Goal: Information Seeking & Learning: Learn about a topic

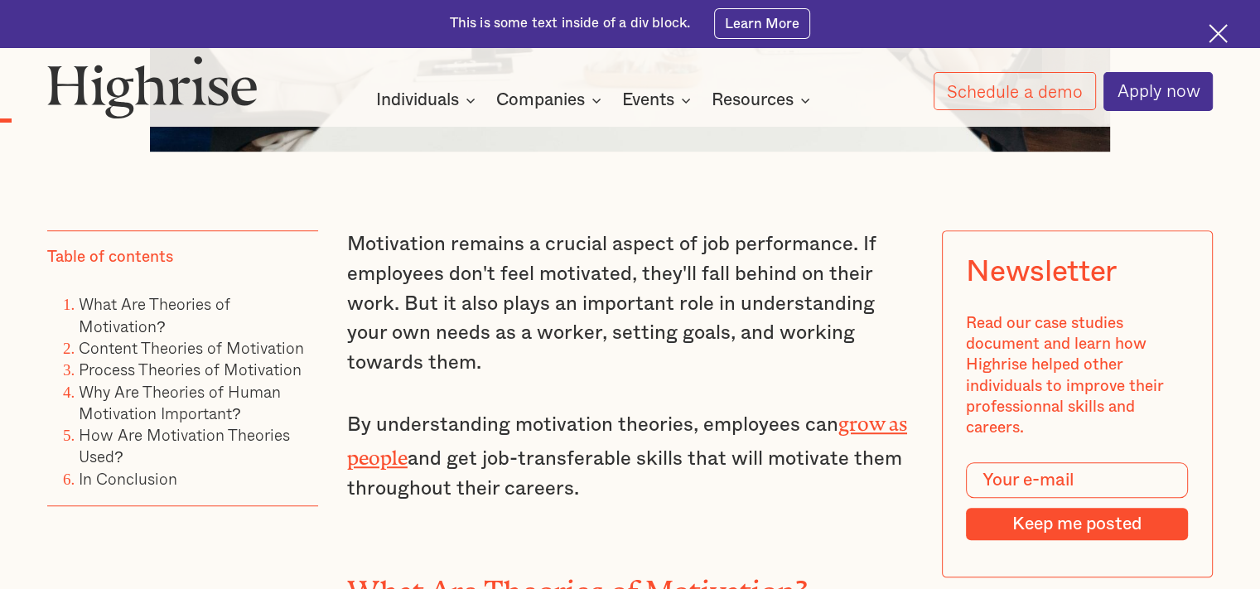
scroll to position [1080, 0]
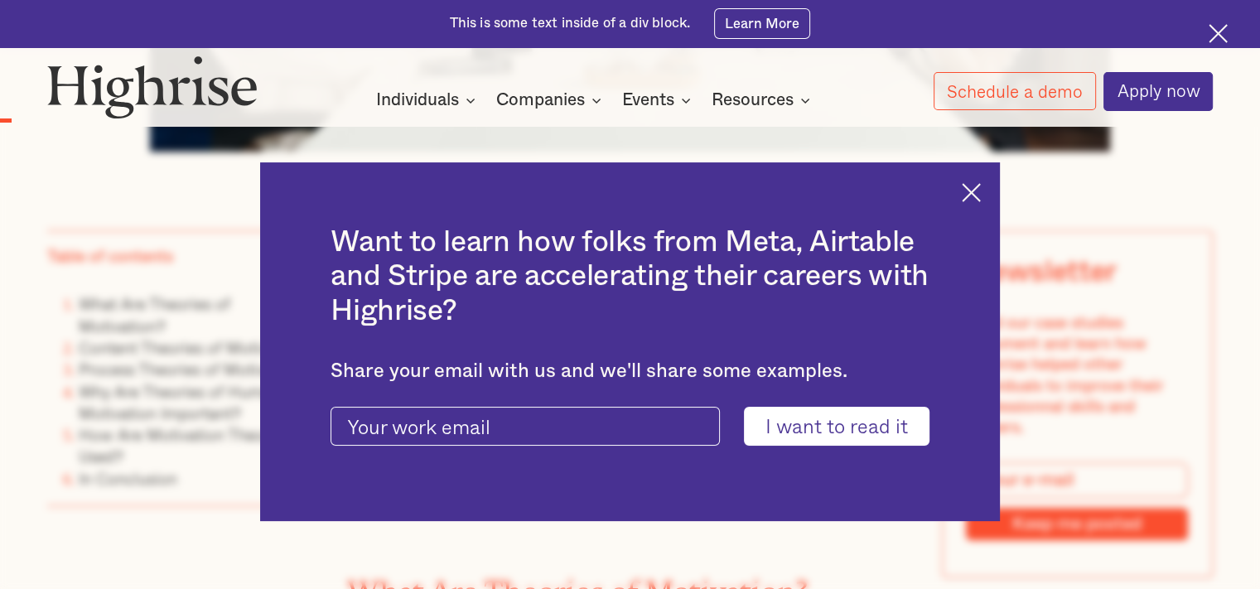
click at [981, 184] on img at bounding box center [971, 192] width 19 height 19
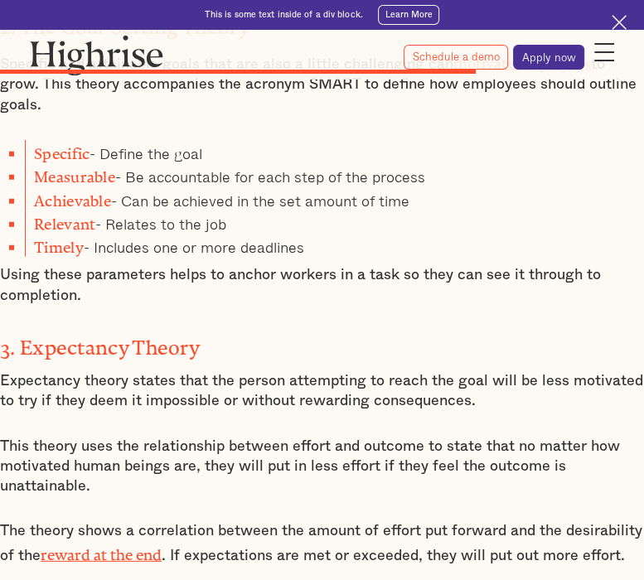
scroll to position [5734, 0]
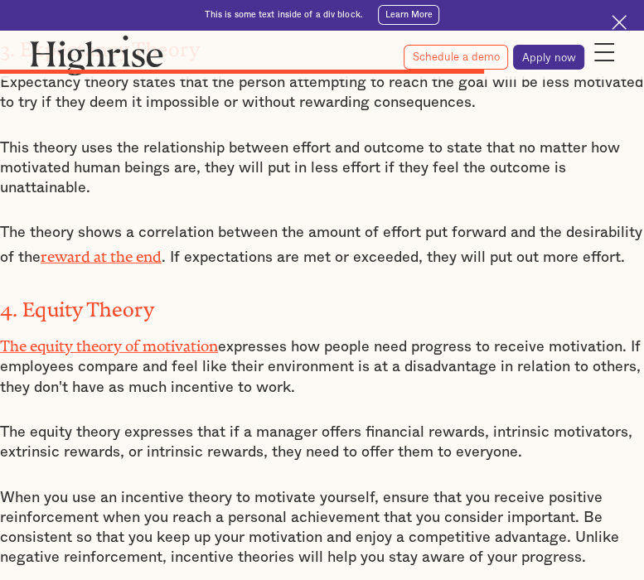
click at [120, 488] on p "When you use an incentive theory to motivate yourself, ensure that you receive …" at bounding box center [322, 528] width 644 height 80
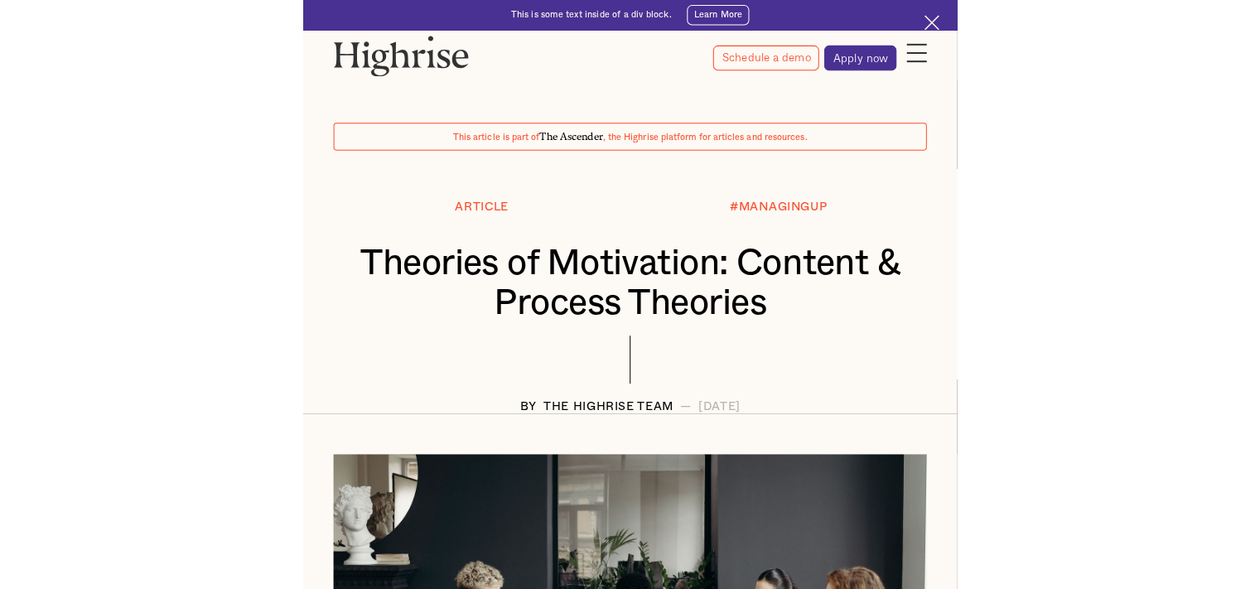
scroll to position [42, 0]
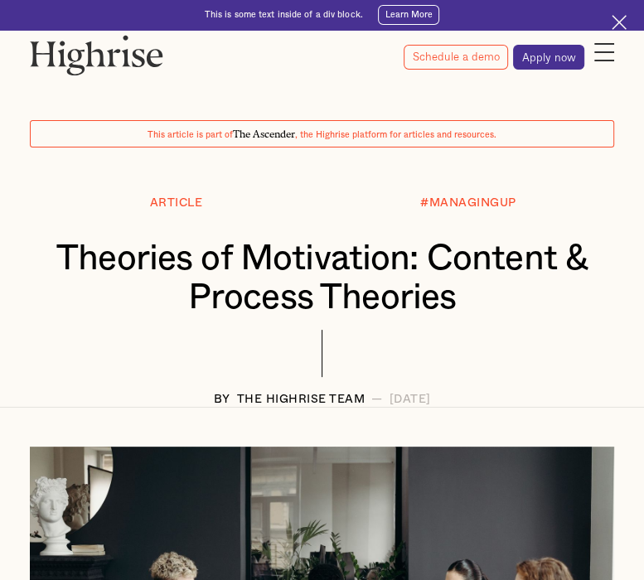
click at [365, 198] on div "#MANAGINGUP" at bounding box center [468, 203] width 292 height 12
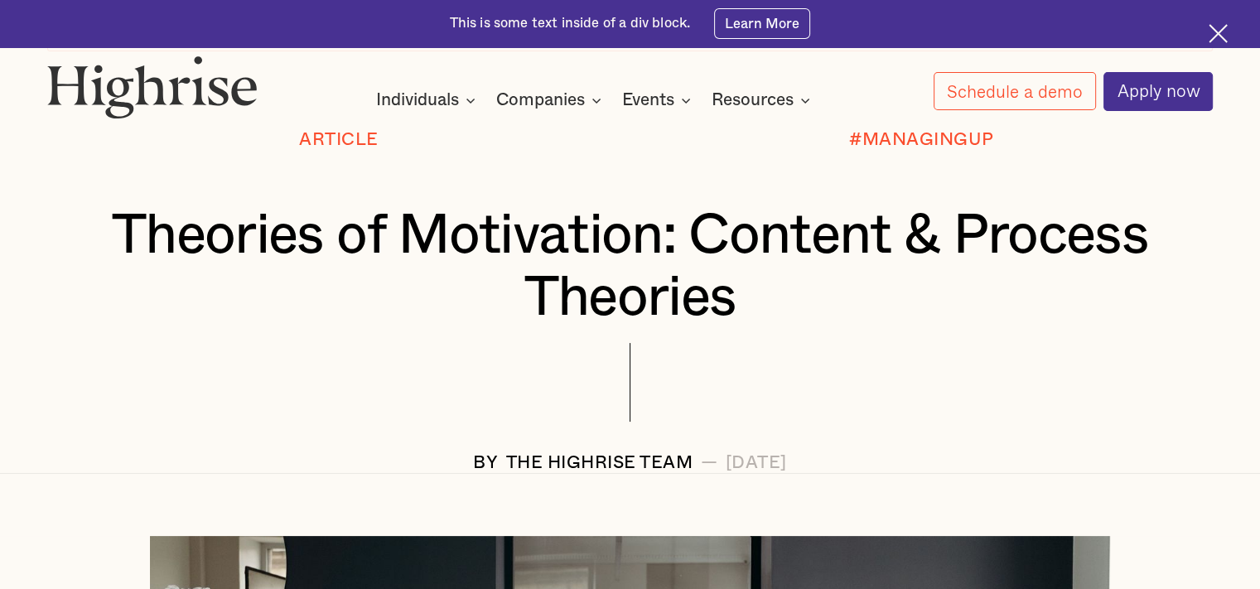
scroll to position [169, 0]
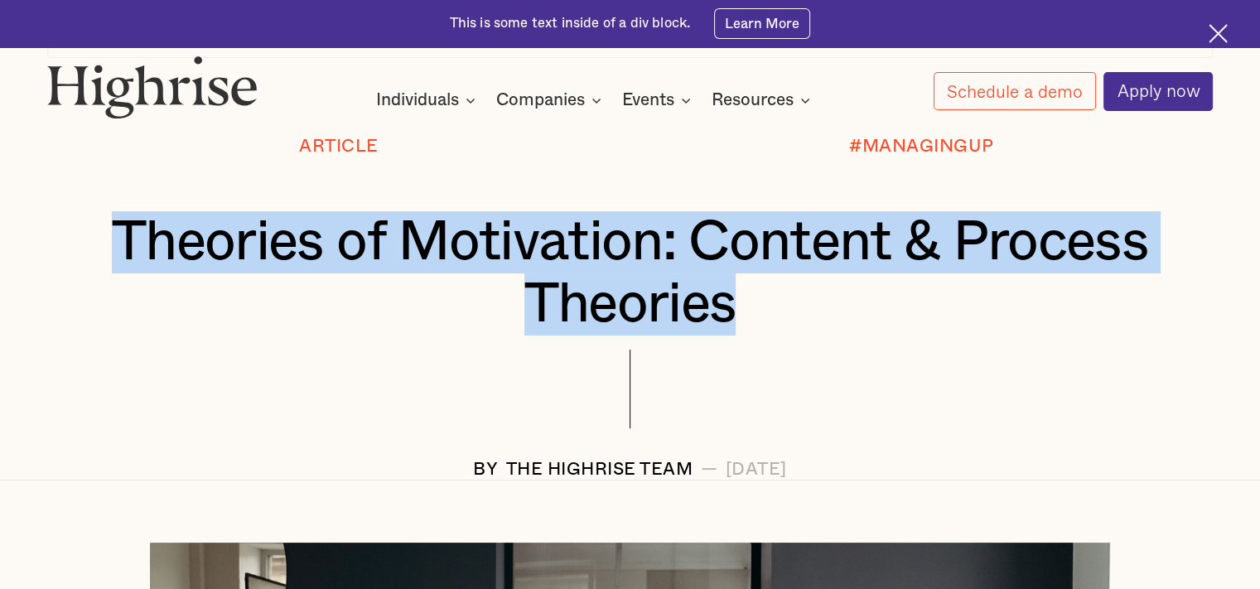
drag, startPoint x: 110, startPoint y: 244, endPoint x: 794, endPoint y: 311, distance: 686.7
click at [794, 311] on h1 "Theories of Motivation: Content & Process Theories" at bounding box center [630, 272] width 1069 height 123
copy h1 "Theories of Motivation: Content & Process Theories"
click at [569, 211] on h1 "Theories of Motivation: Content & Process Theories" at bounding box center [630, 272] width 1069 height 123
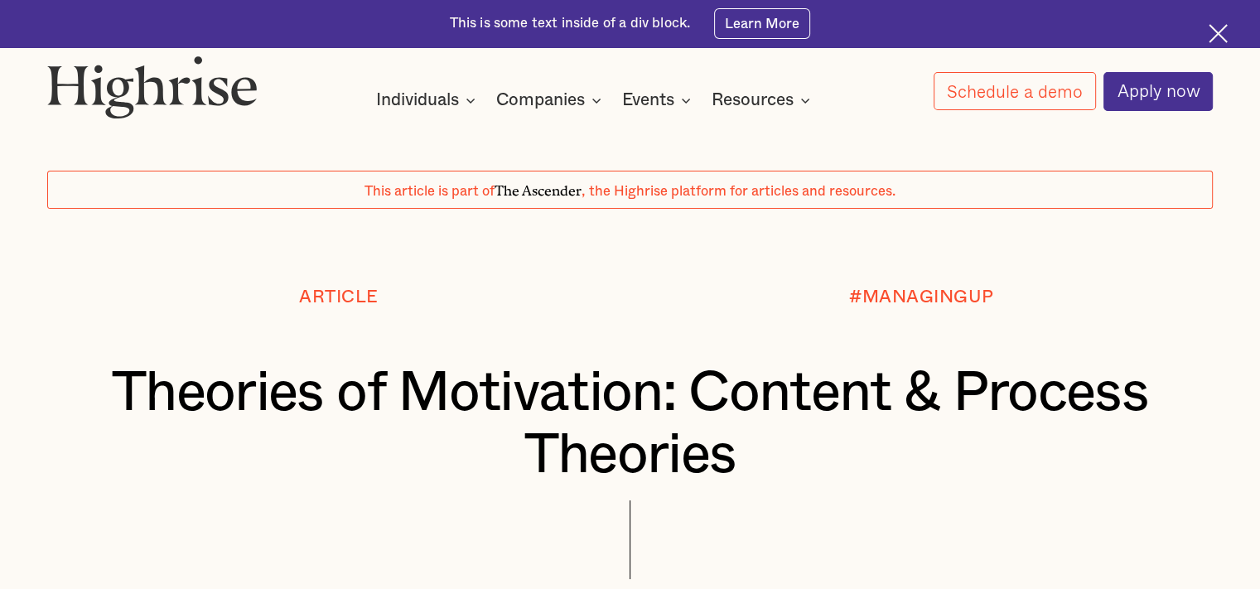
scroll to position [10, 0]
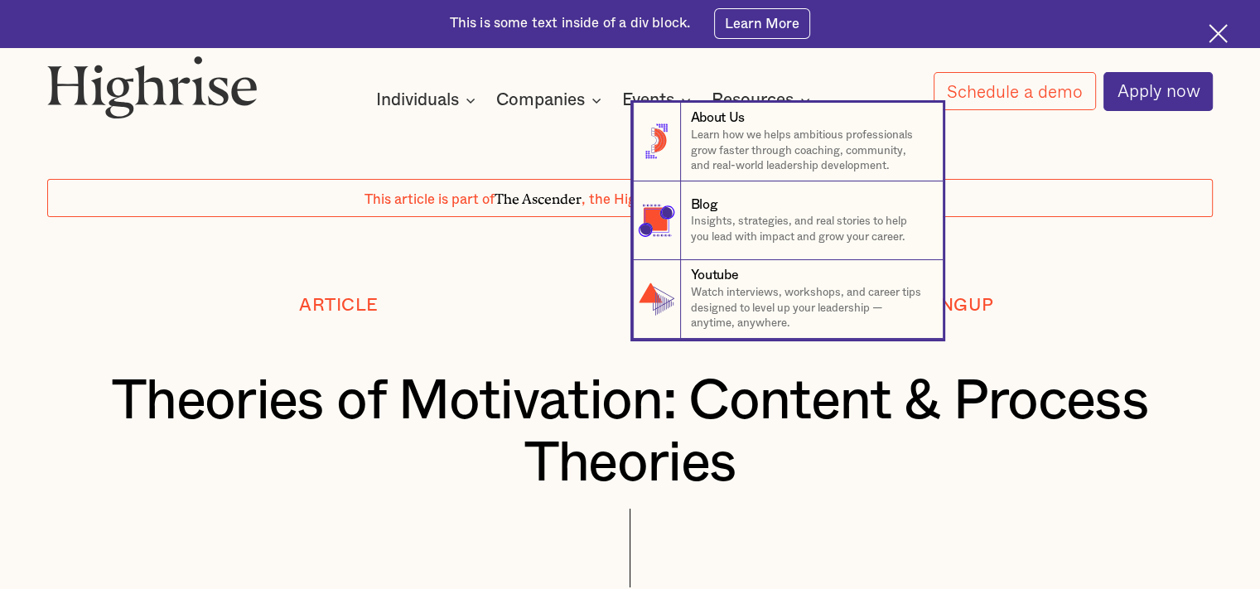
click at [506, 233] on nav "8 About Us Learn how we helps ambitious professionals grow faster through coach…" at bounding box center [630, 221] width 1260 height 236
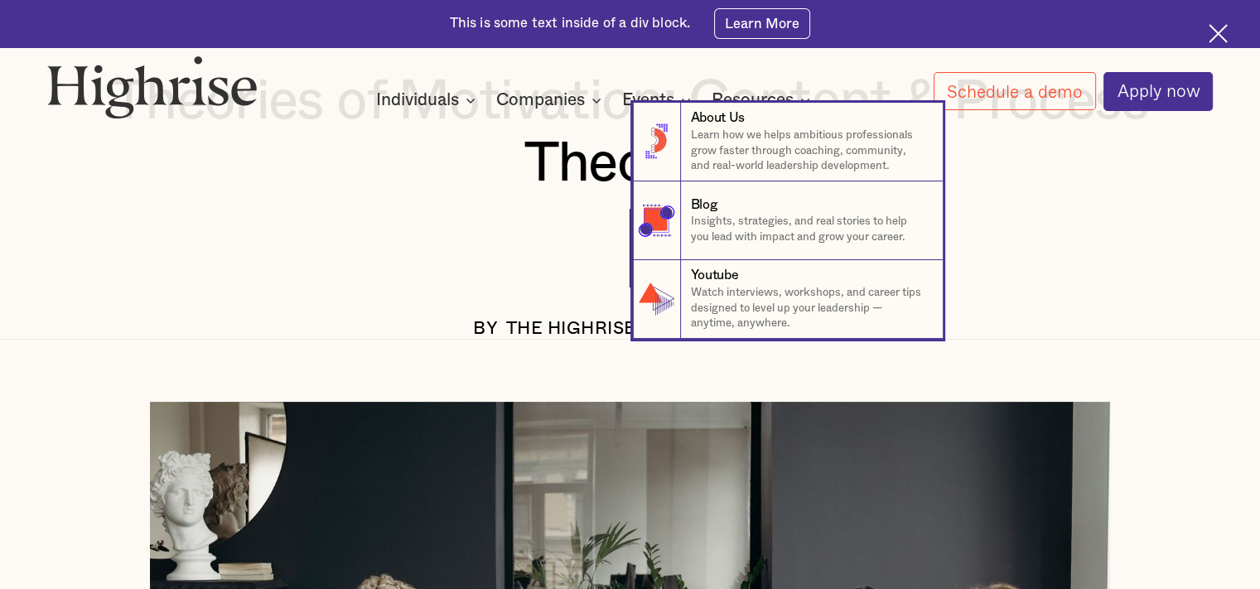
scroll to position [317, 0]
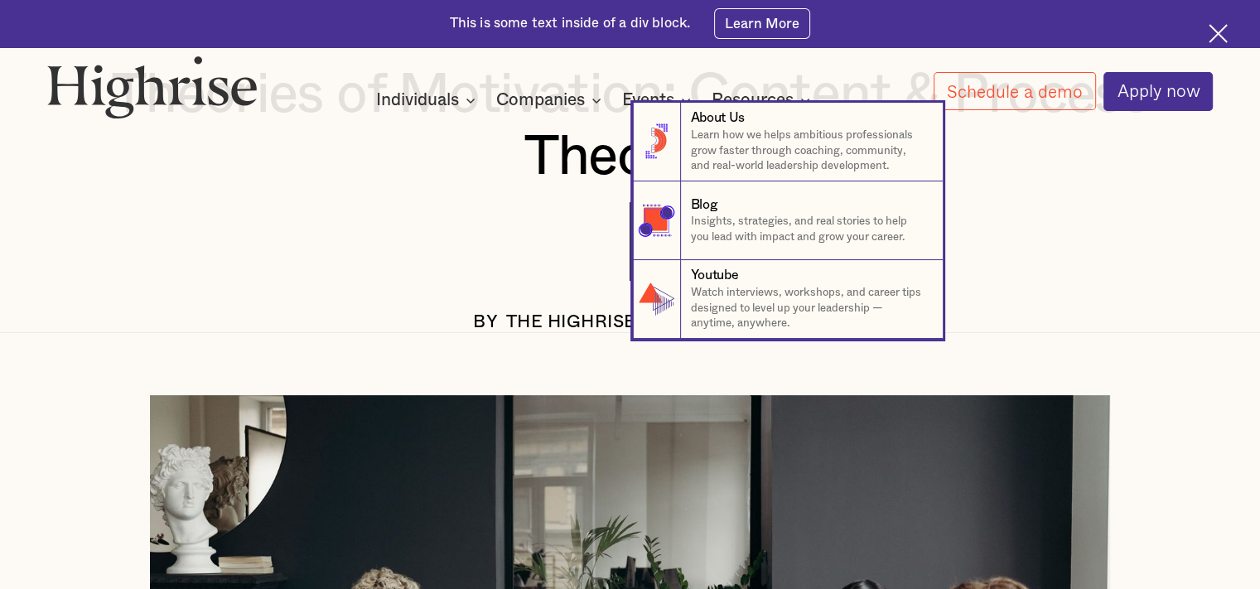
click at [434, 258] on nav "8 About Us Learn how we helps ambitious professionals grow faster through coach…" at bounding box center [630, 221] width 1260 height 236
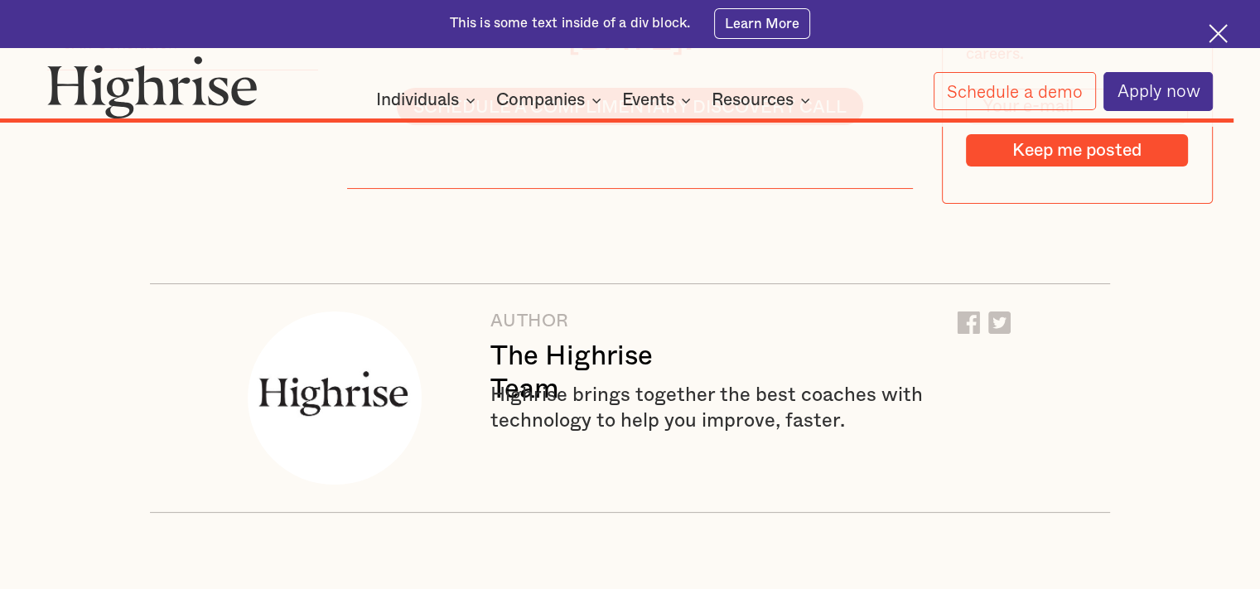
scroll to position [12760, 0]
